Goal: Transaction & Acquisition: Purchase product/service

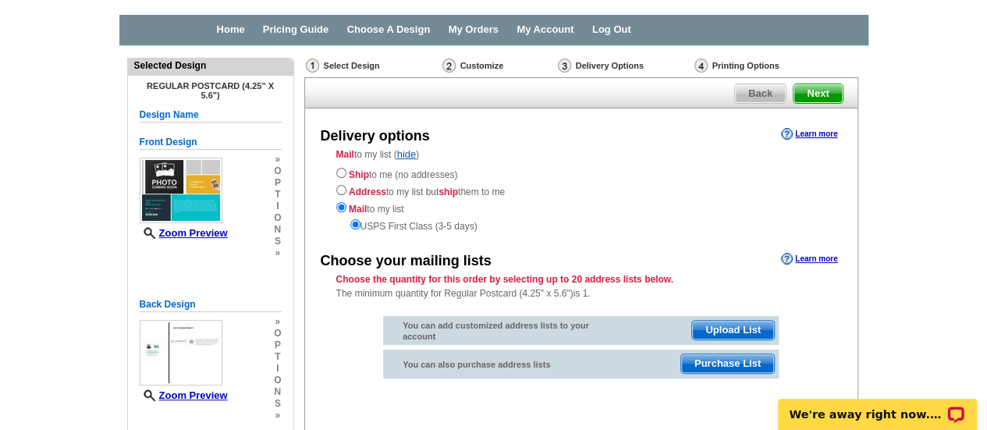
scroll to position [78, 0]
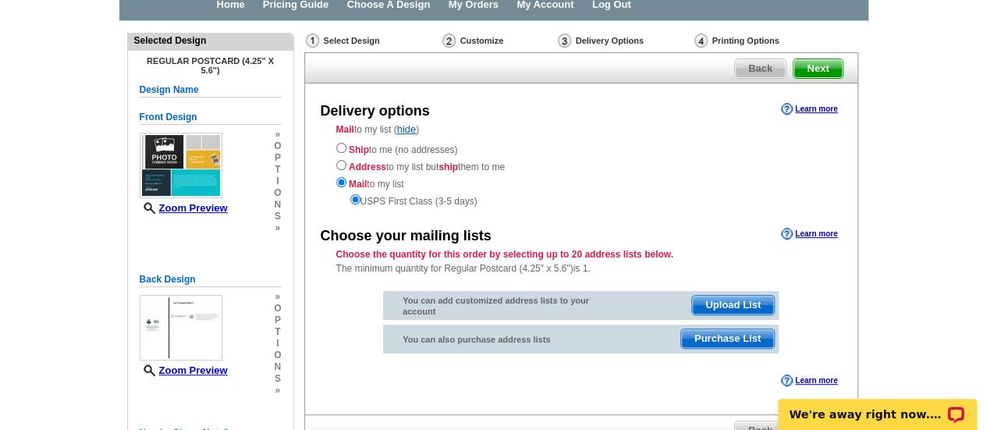
click at [726, 342] on span "Purchase List" at bounding box center [727, 338] width 93 height 19
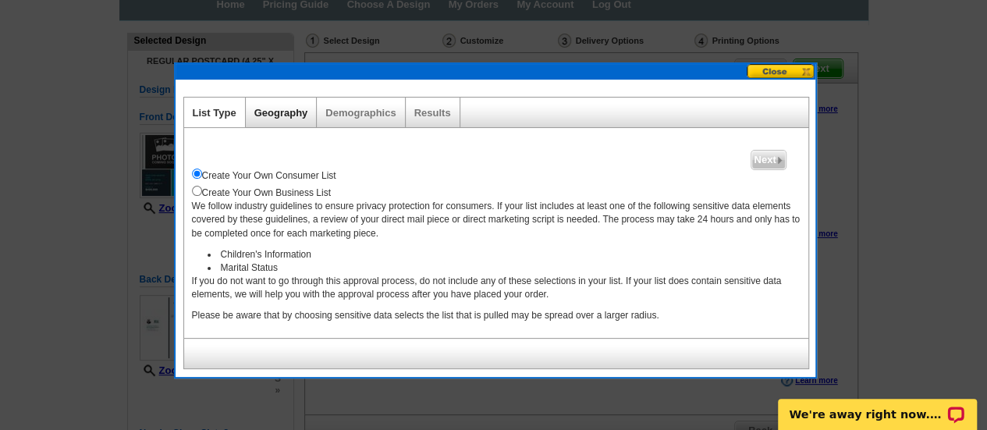
click at [282, 107] on link "Geography" at bounding box center [281, 113] width 54 height 12
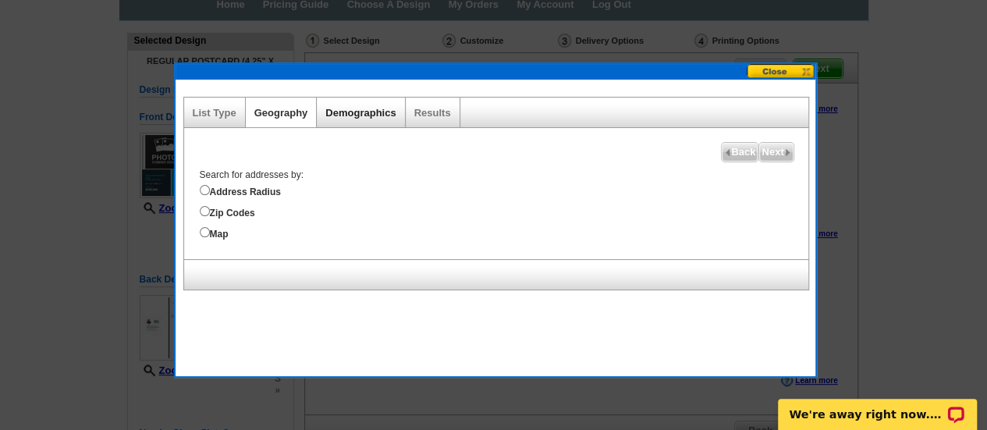
click at [353, 108] on link "Demographics" at bounding box center [360, 113] width 70 height 12
select select
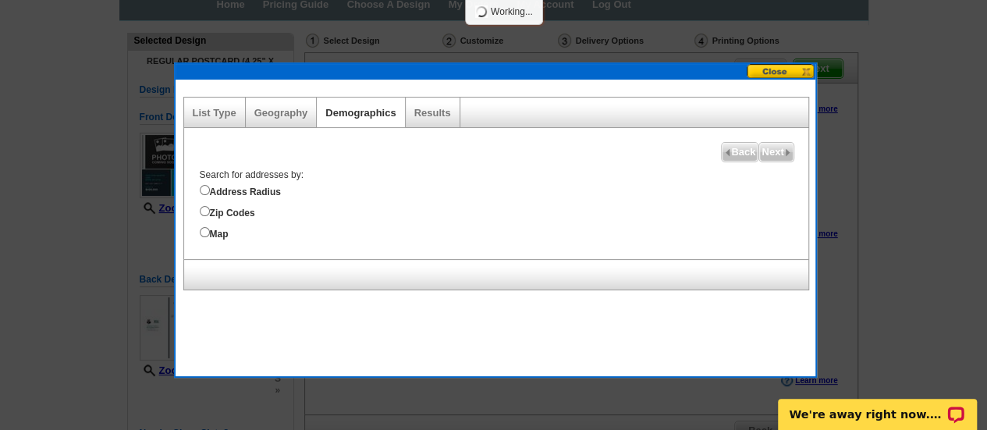
select select
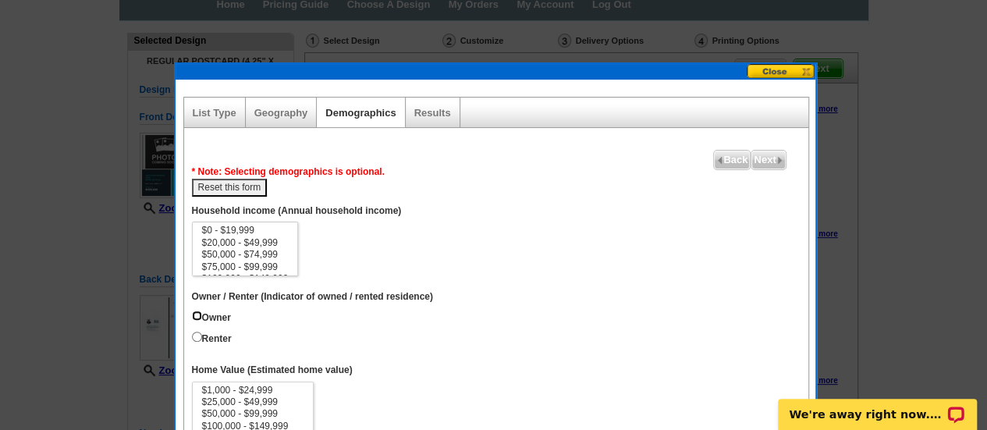
click at [198, 312] on input "Owner" at bounding box center [197, 315] width 10 height 10
radio input "true"
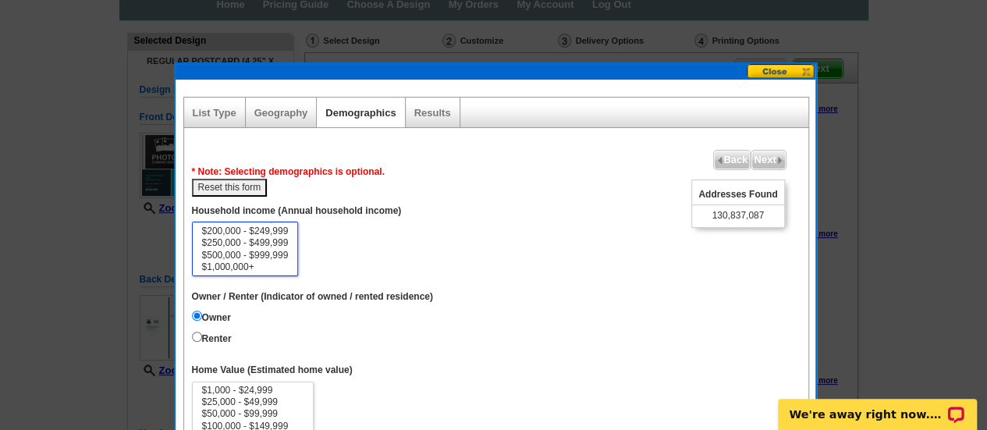
select select "250000-499999"
click at [247, 240] on option "$250,000 - $499,999" at bounding box center [245, 243] width 90 height 12
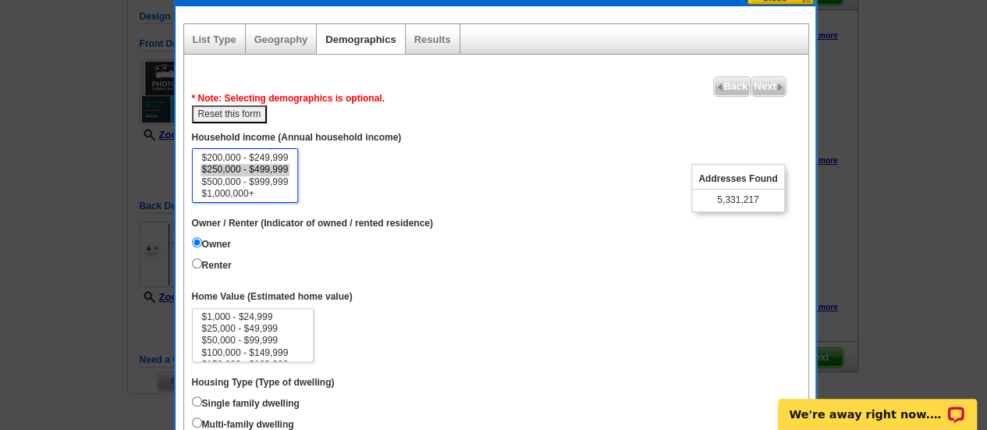
scroll to position [234, 0]
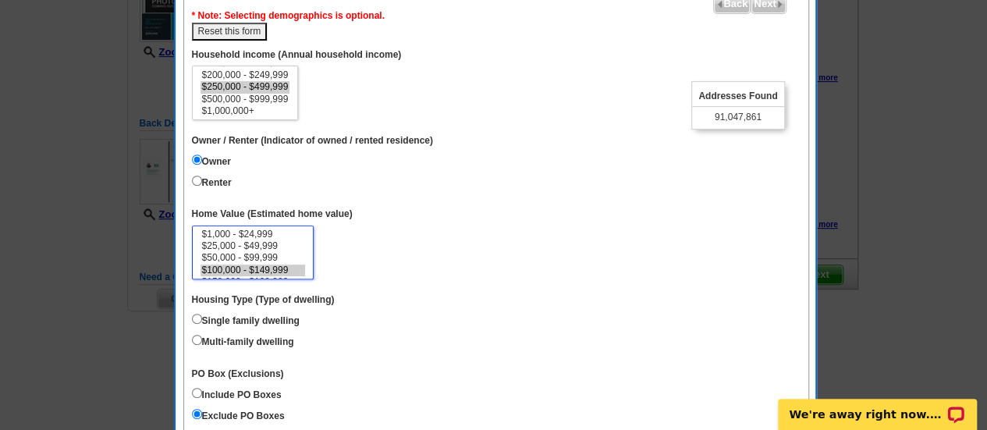
click at [231, 268] on option "$100,000 - $149,999" at bounding box center [252, 270] width 105 height 12
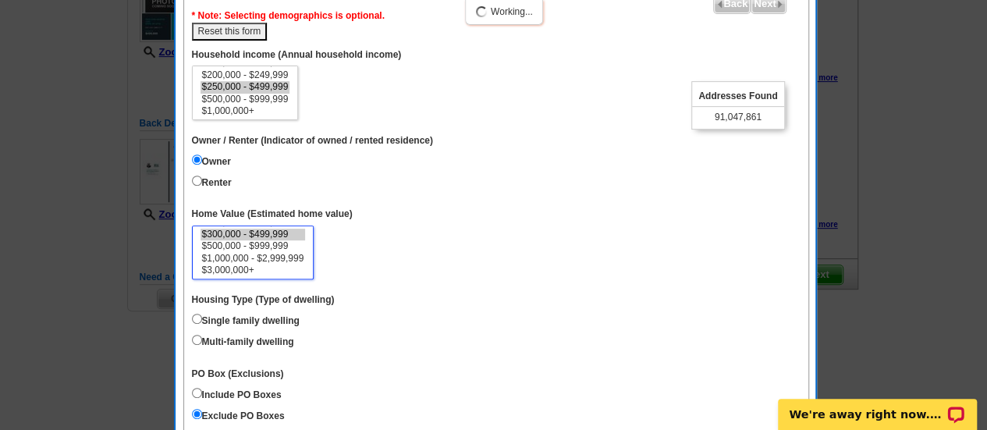
click at [237, 236] on option "$300,000 - $499,999" at bounding box center [252, 235] width 105 height 12
click at [242, 255] on option "$50,000 - $99,999" at bounding box center [252, 258] width 105 height 12
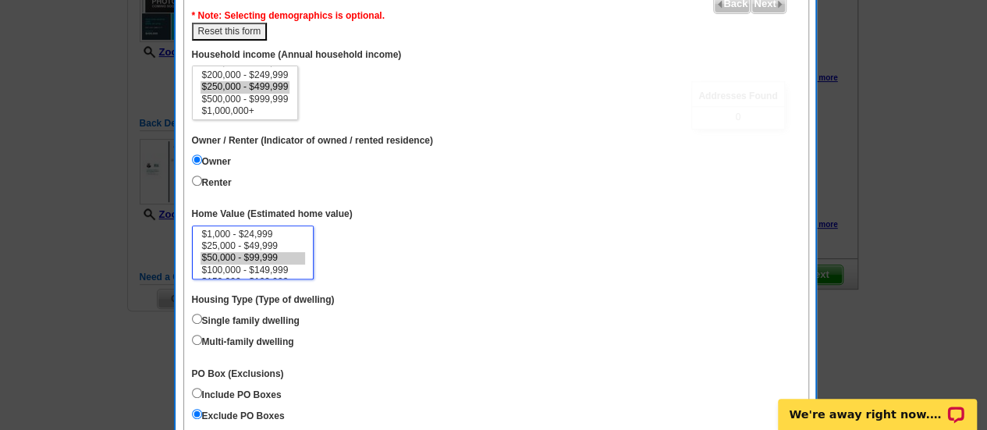
select select "100000-149999"
click at [267, 272] on option "$100,000 - $149,999" at bounding box center [252, 270] width 105 height 12
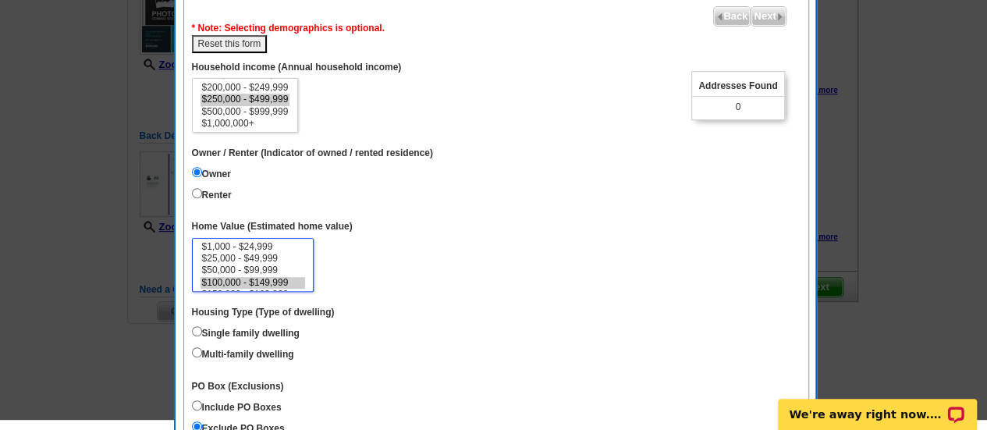
scroll to position [234, 0]
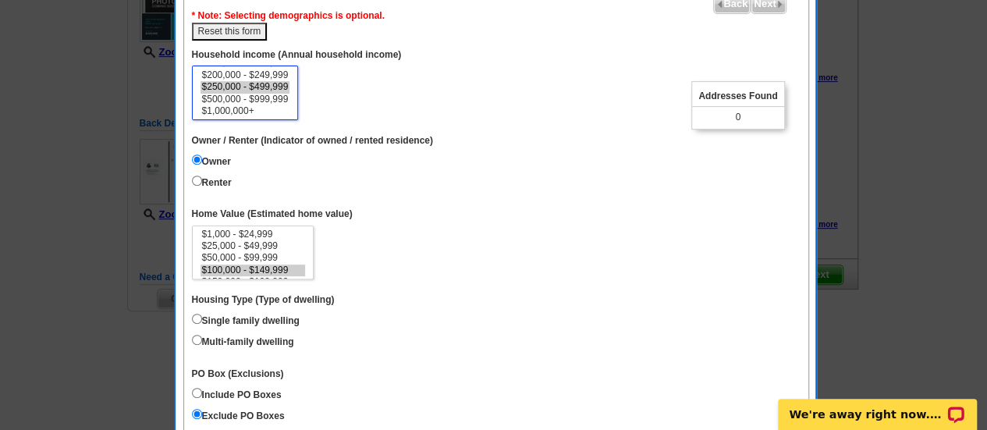
select select "200000-249999"
click at [254, 75] on option "$200,000 - $249,999" at bounding box center [245, 75] width 90 height 12
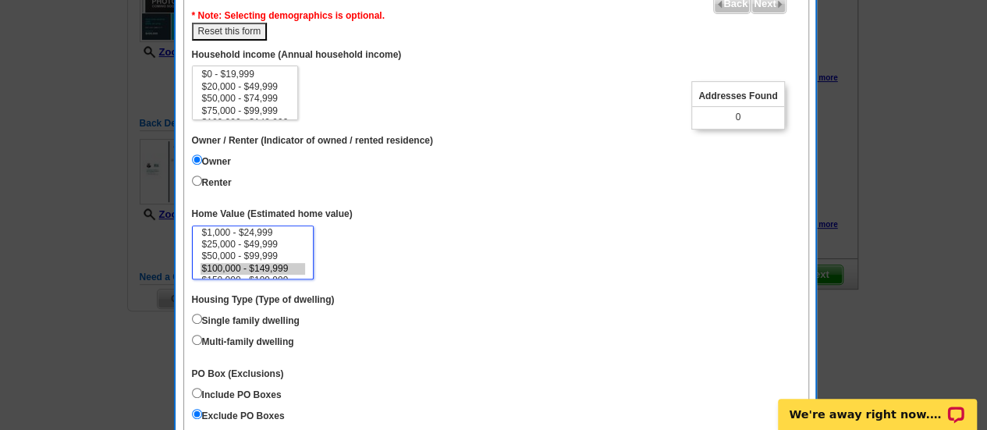
scroll to position [0, 0]
click at [278, 257] on option "$50,000 - $99,999" at bounding box center [252, 258] width 105 height 12
select select "1000-24999"
click at [245, 232] on option "$1,000 - $24,999" at bounding box center [252, 235] width 105 height 12
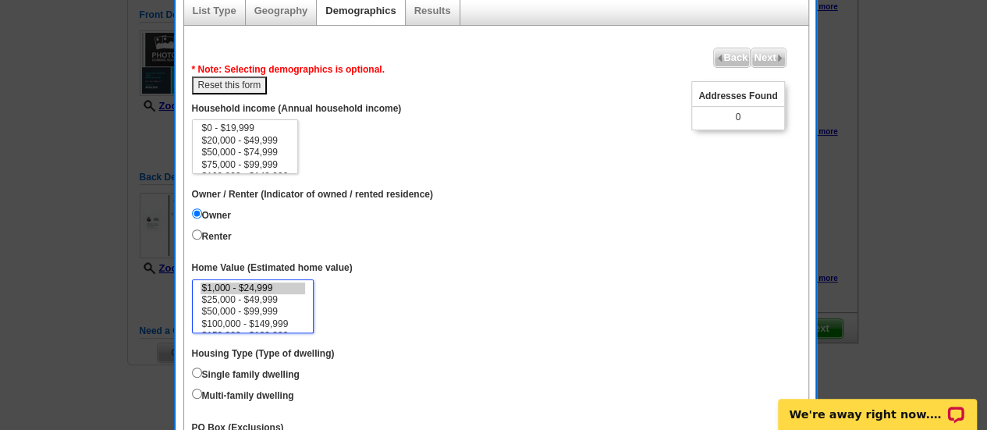
scroll to position [156, 0]
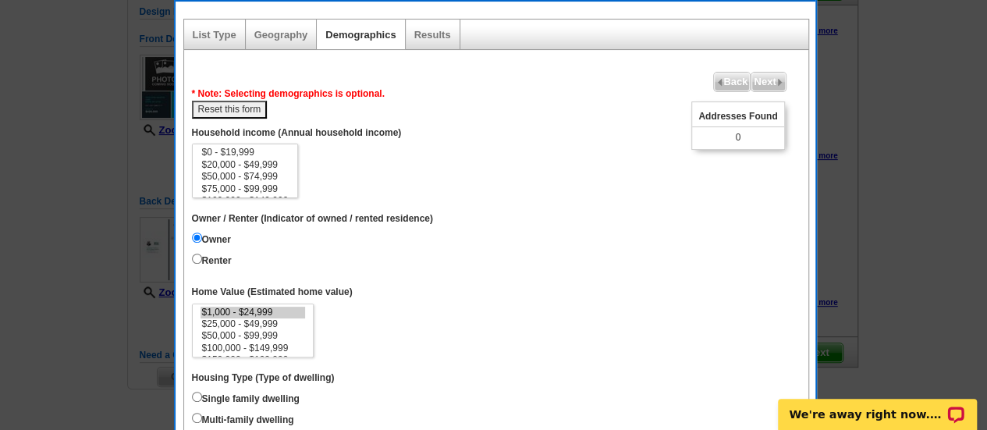
click at [256, 105] on button "Reset this form" at bounding box center [230, 110] width 76 height 18
select select
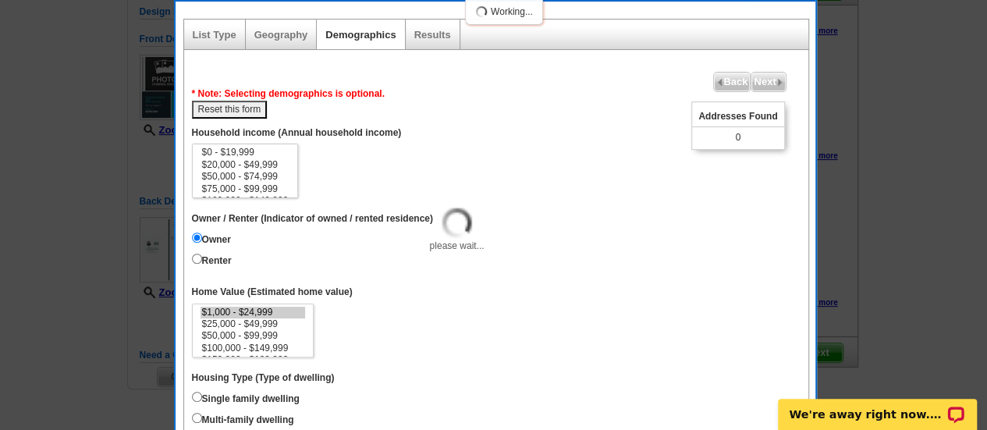
select select
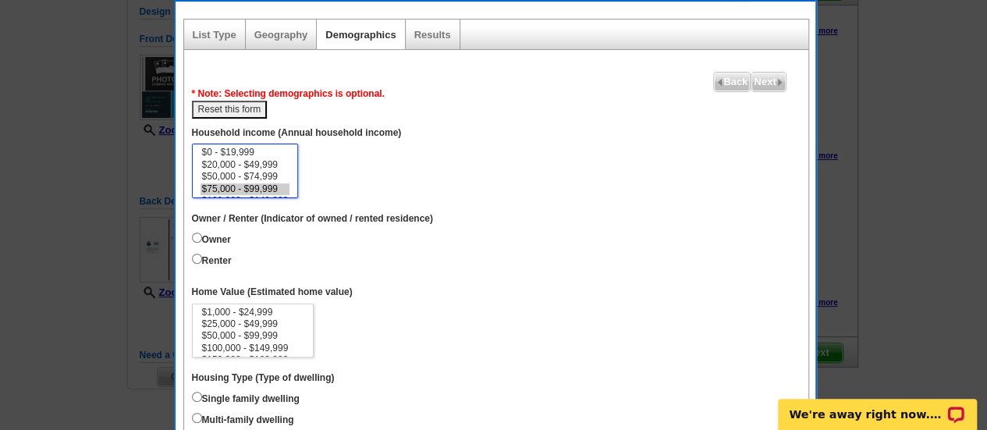
click at [250, 183] on option "$75,000 - $99,999" at bounding box center [245, 189] width 90 height 12
select select "200000-249999"
click at [261, 155] on option "$200,000 - $249,999" at bounding box center [245, 153] width 90 height 12
click at [200, 243] on label "Owner" at bounding box center [211, 237] width 39 height 17
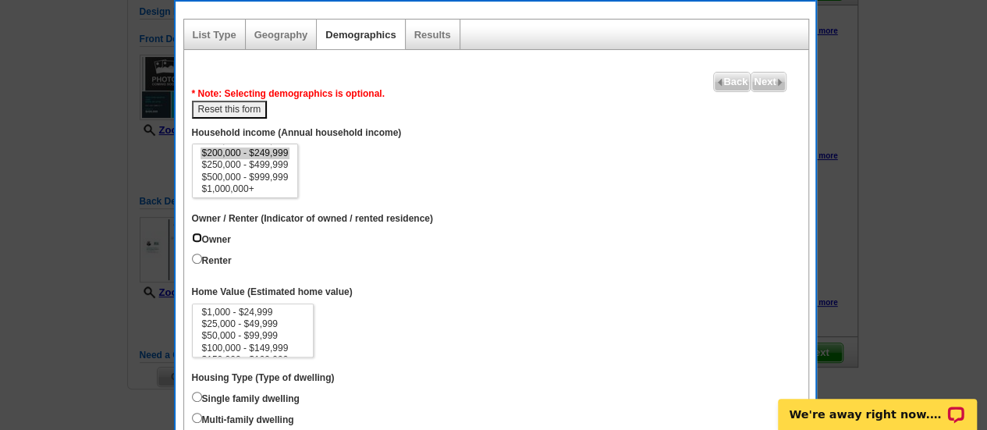
click at [200, 243] on input "Owner" at bounding box center [197, 237] width 10 height 10
radio input "true"
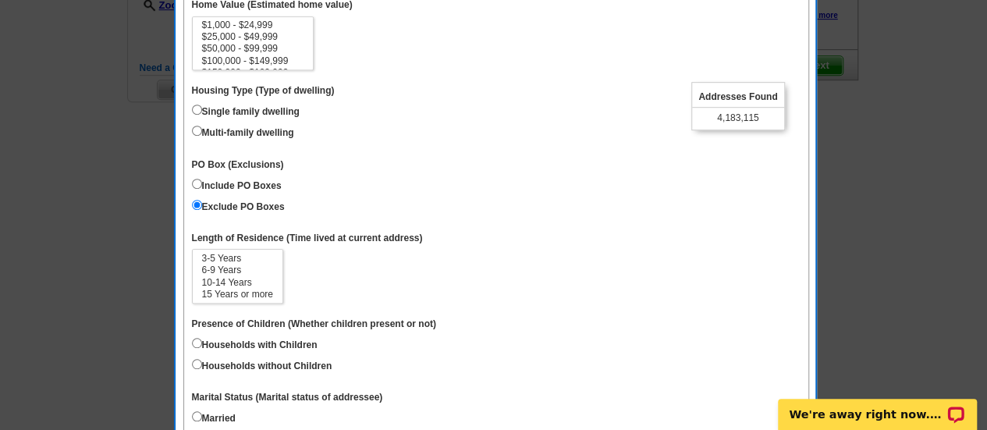
scroll to position [468, 0]
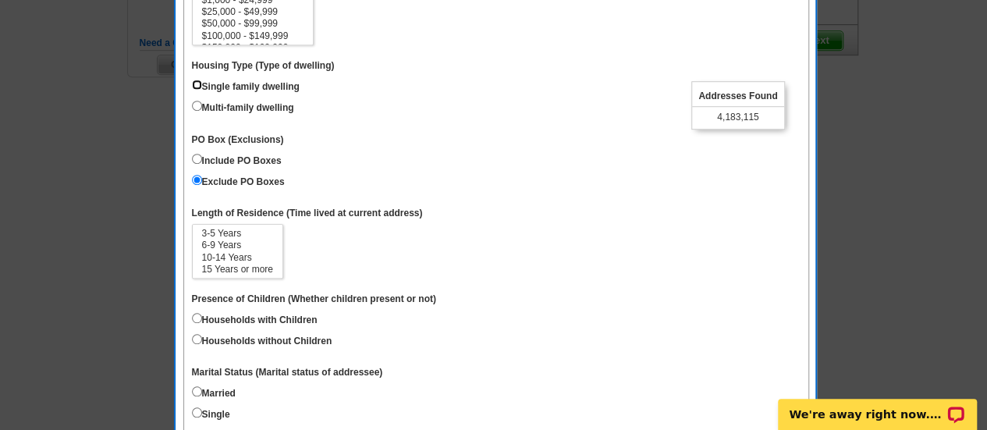
click at [192, 83] on input "Single family dwelling" at bounding box center [197, 85] width 10 height 10
radio input "true"
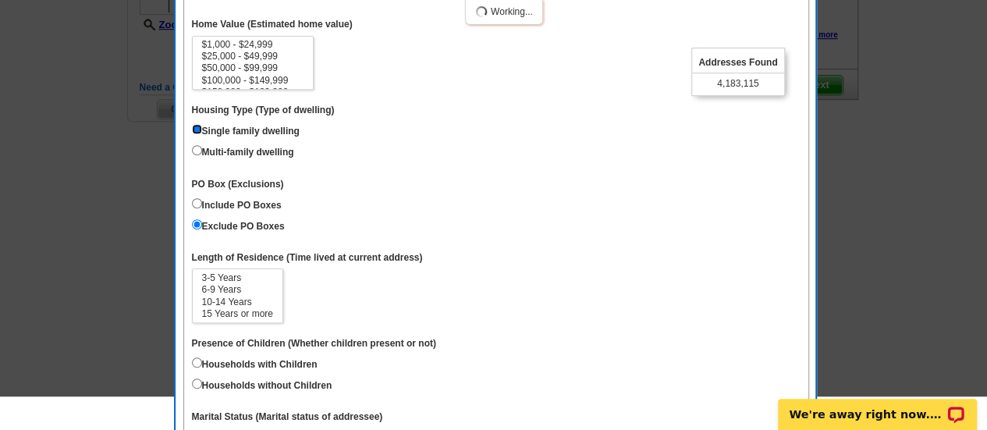
scroll to position [390, 0]
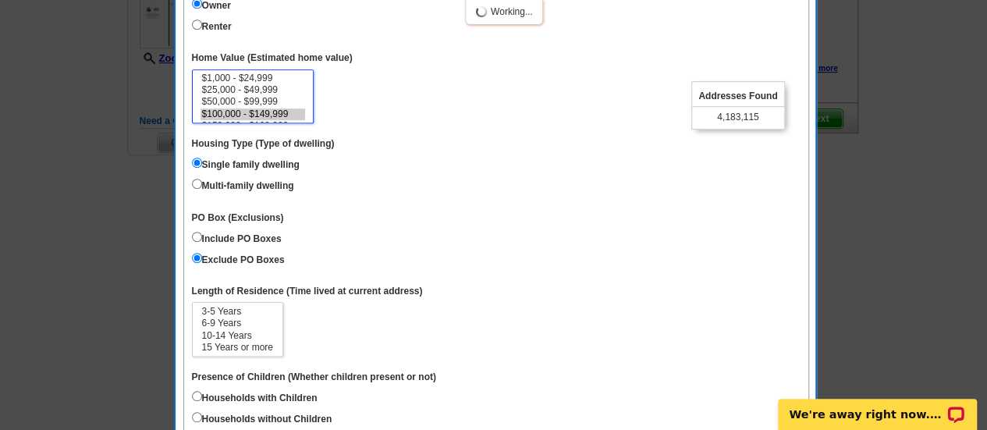
click at [232, 112] on option "$100,000 - $149,999" at bounding box center [252, 114] width 105 height 12
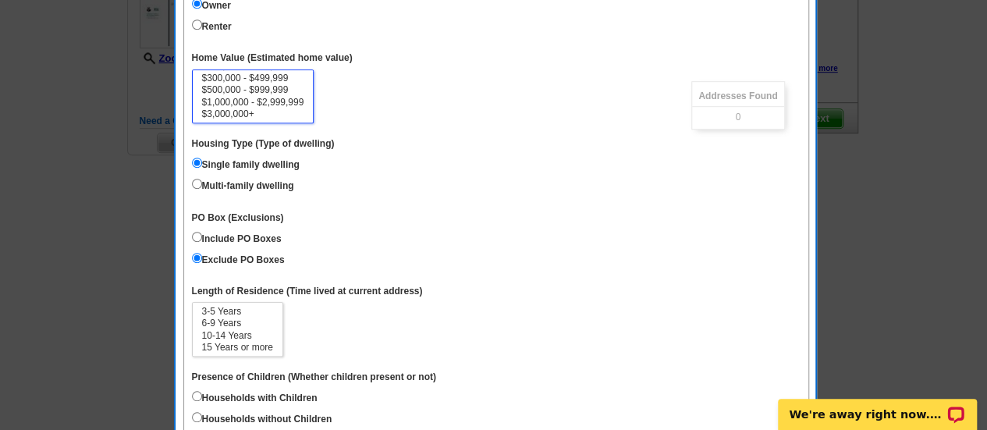
select select "500000-999999"
click at [246, 87] on option "$500,000 - $999,999" at bounding box center [252, 90] width 105 height 12
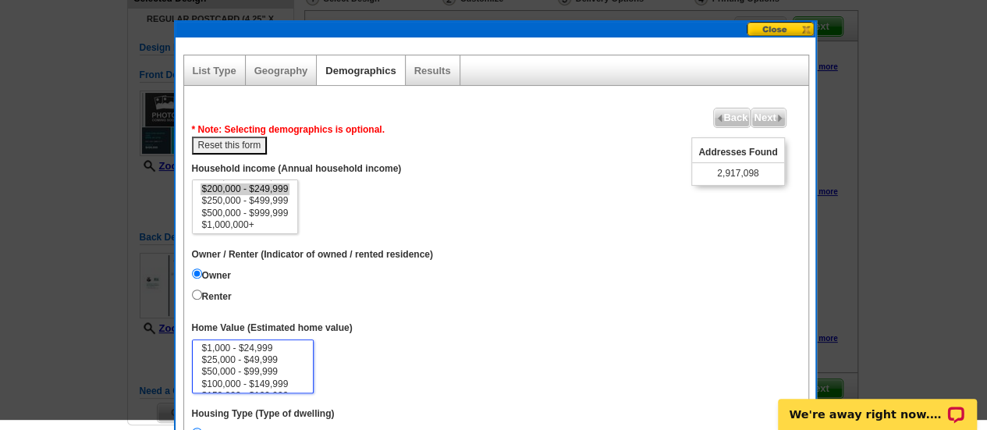
scroll to position [96, 0]
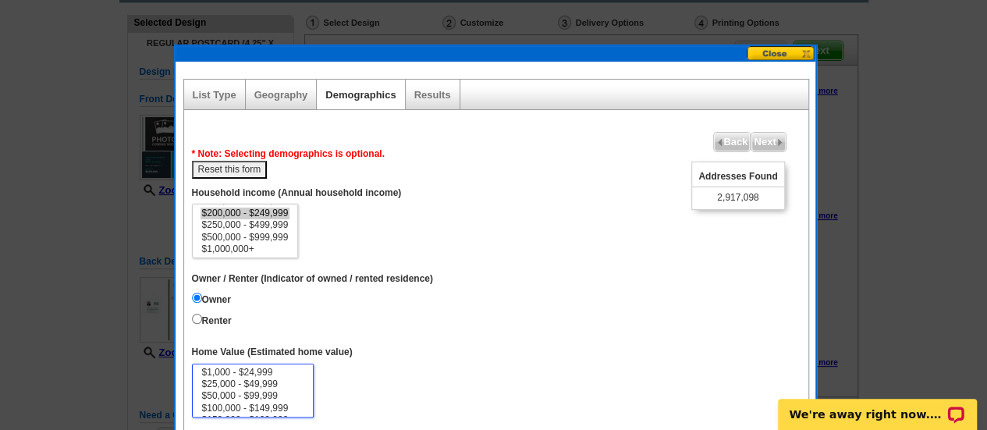
click at [785, 54] on button at bounding box center [780, 53] width 69 height 15
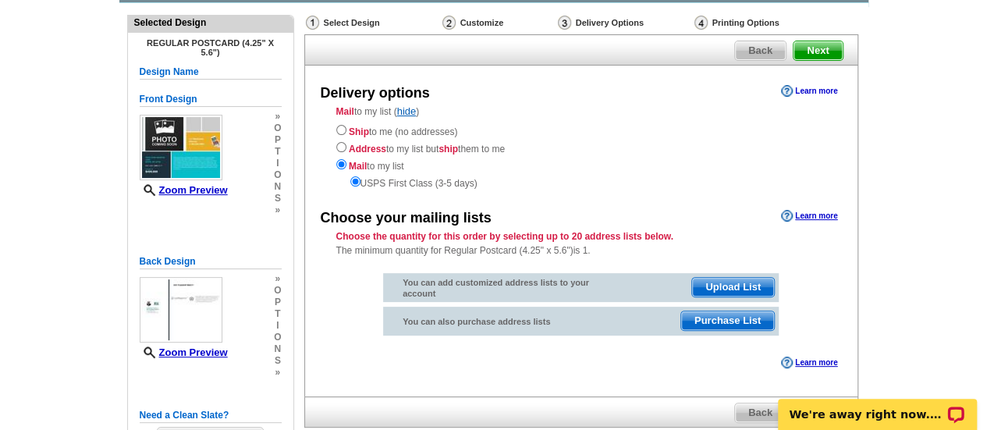
click at [788, 91] on link "Learn more" at bounding box center [809, 91] width 56 height 12
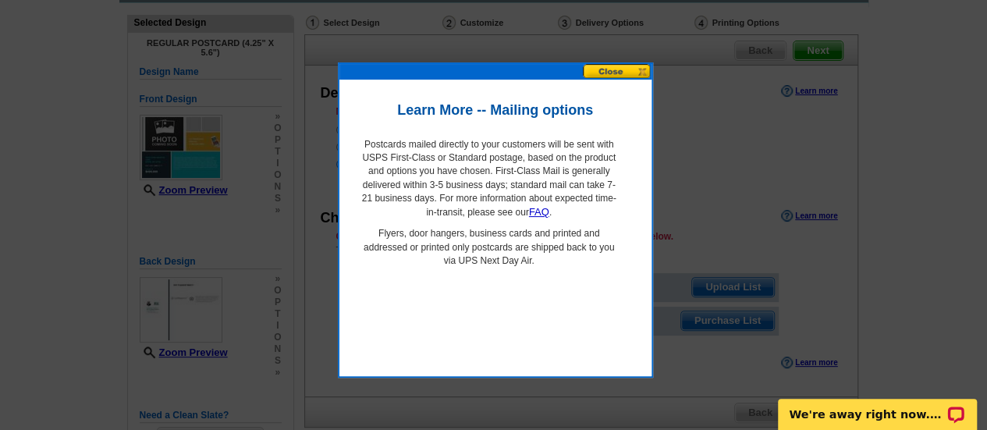
click at [626, 68] on button at bounding box center [617, 71] width 69 height 15
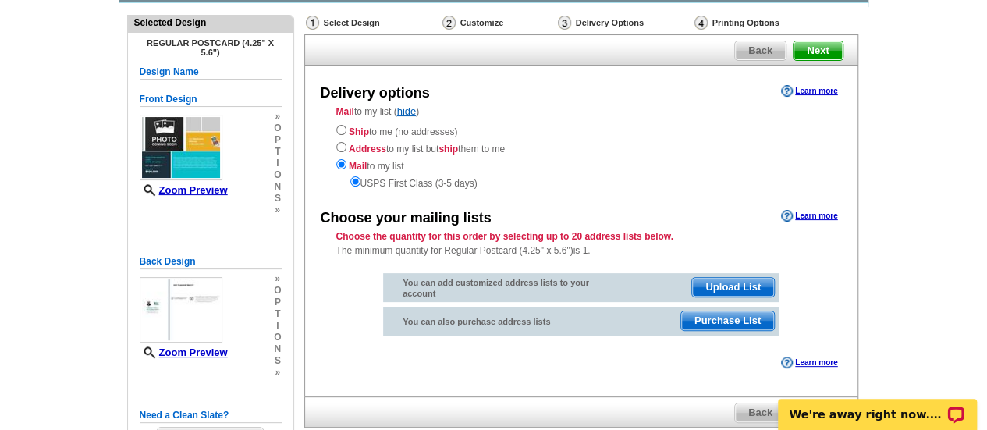
scroll to position [174, 0]
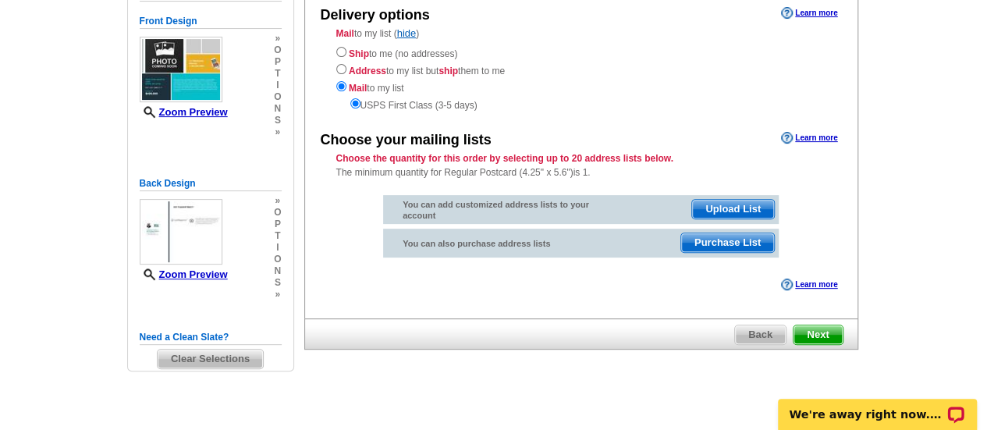
click at [817, 329] on span "Next" at bounding box center [817, 334] width 48 height 19
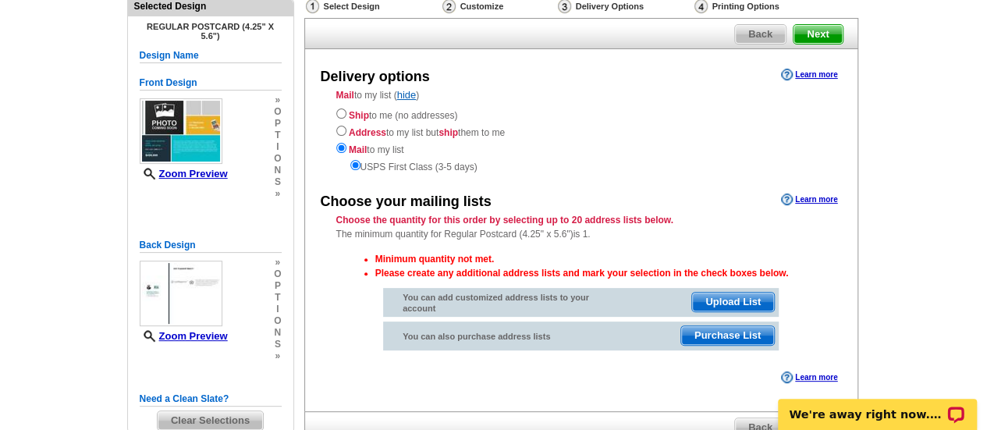
scroll to position [78, 0]
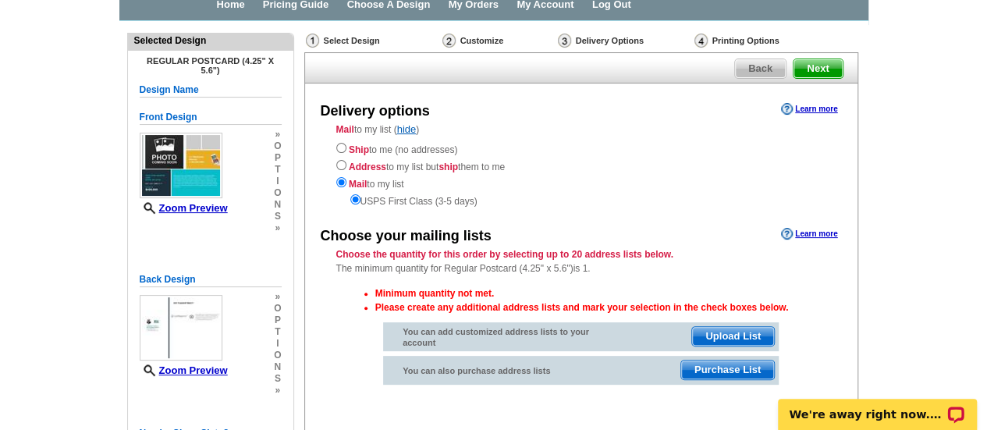
click at [739, 366] on span "Purchase List" at bounding box center [727, 369] width 93 height 19
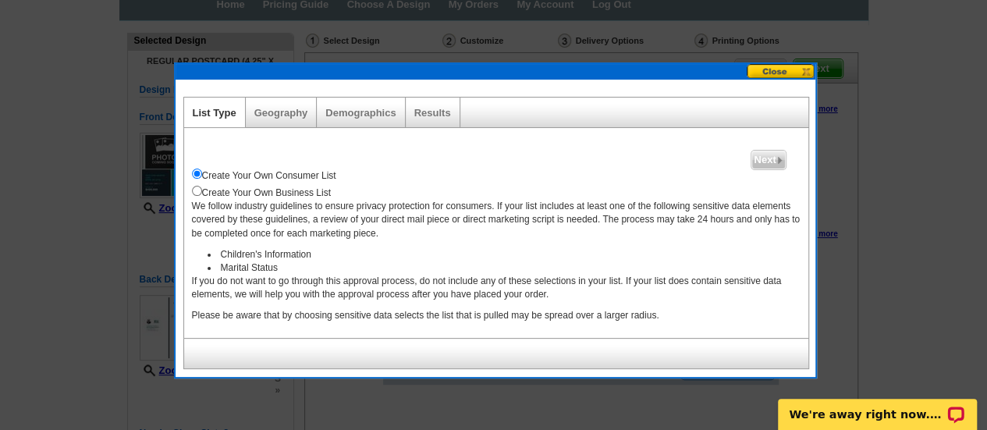
click at [275, 122] on div "Geography" at bounding box center [282, 112] width 72 height 30
click at [281, 117] on link "Geography" at bounding box center [281, 113] width 54 height 12
click at [377, 111] on link "Demographics" at bounding box center [360, 113] width 70 height 12
select select
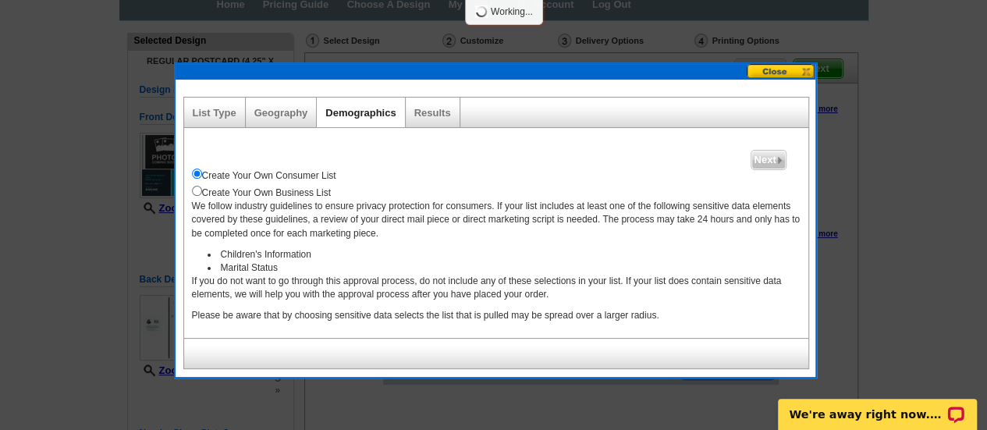
select select
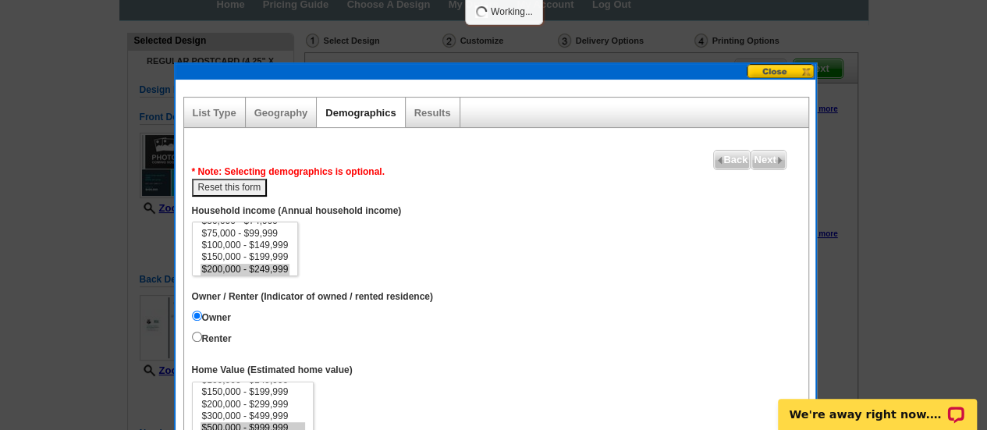
scroll to position [45, 0]
click at [420, 108] on link "Results" at bounding box center [432, 113] width 37 height 12
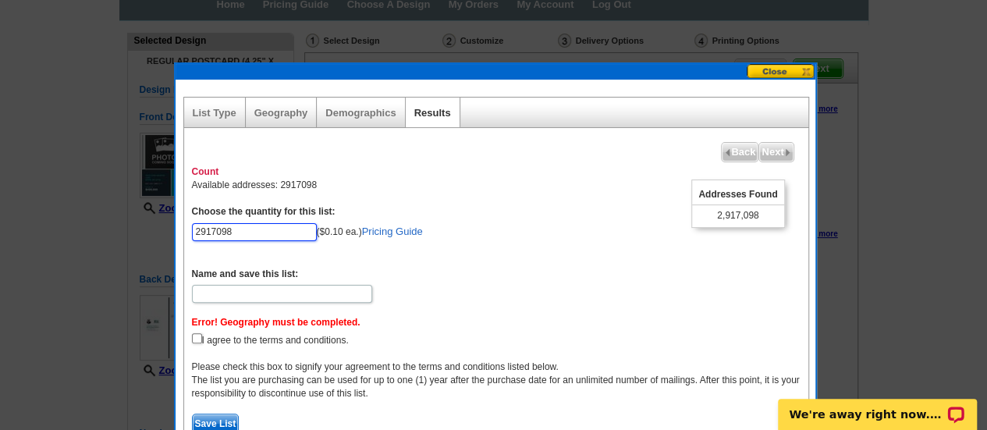
drag, startPoint x: 294, startPoint y: 231, endPoint x: 152, endPoint y: 221, distance: 142.3
click at [152, 221] on body "Free VIP support [PHONE_NUMBER] Home Pricing Guide Choose A Design My Orders My…" at bounding box center [493, 245] width 987 height 647
type input "100"
click at [376, 283] on form "Choose the quantity for this list: 100 ($0.10 ea.) Pricing Guide Name and save …" at bounding box center [496, 319] width 608 height 229
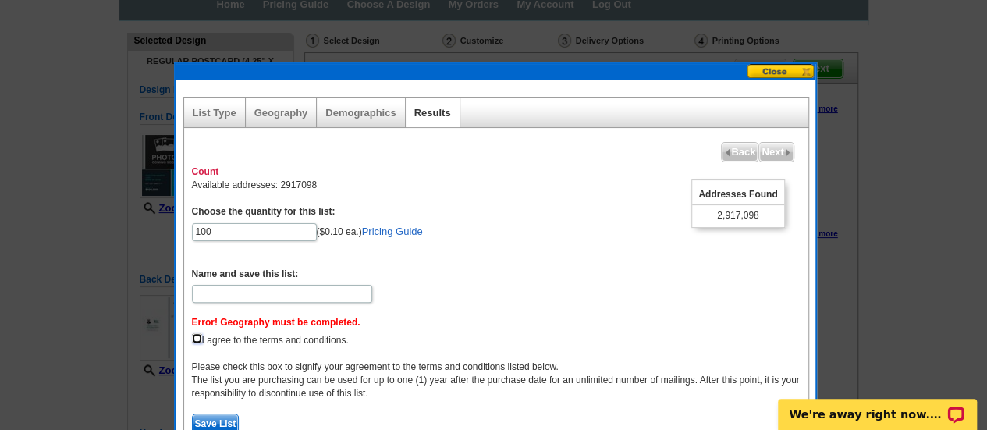
click at [195, 333] on input "checkbox" at bounding box center [197, 338] width 10 height 10
checkbox input "true"
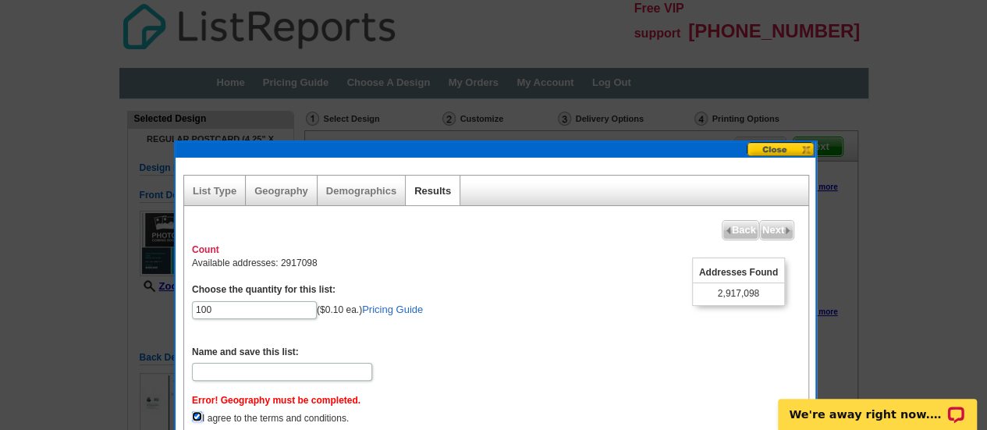
click at [799, 150] on button at bounding box center [780, 149] width 69 height 15
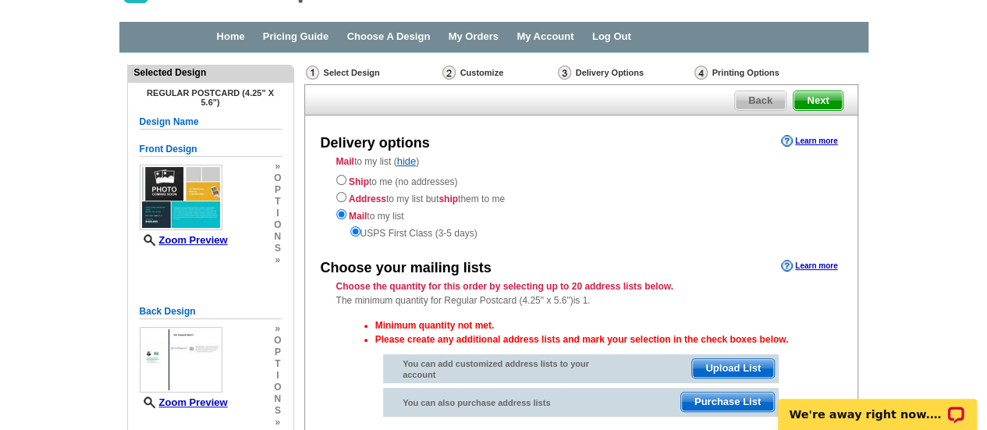
scroll to position [78, 0]
